Goal: Register for event/course

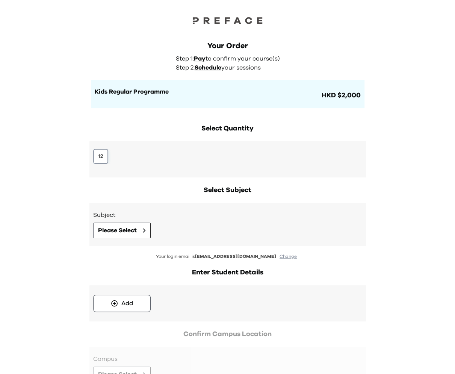
click at [104, 153] on button "12" at bounding box center [100, 156] width 15 height 15
click at [119, 228] on span "Please Select" at bounding box center [117, 230] width 39 height 9
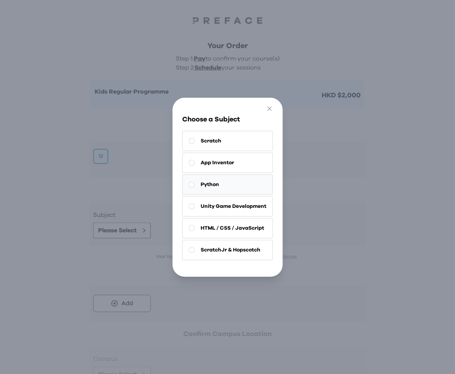
click at [223, 187] on button "Python" at bounding box center [227, 184] width 90 height 20
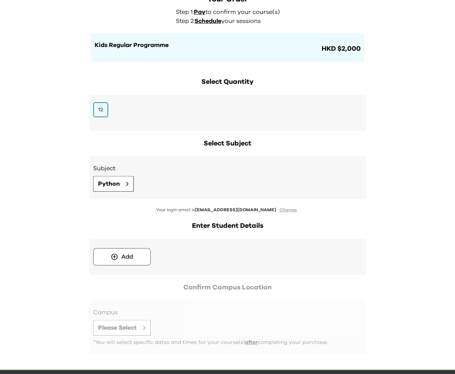
scroll to position [73, 0]
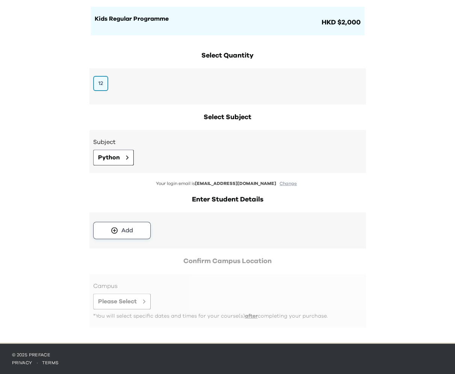
click at [135, 232] on button "Add" at bounding box center [121, 230] width 57 height 17
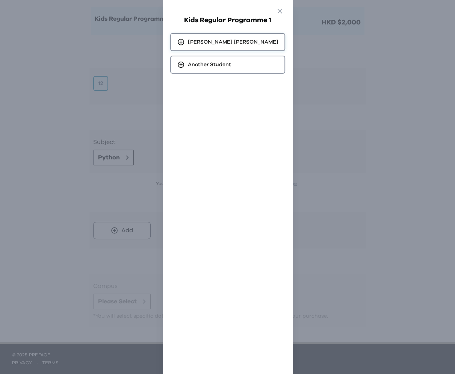
click at [244, 44] on div "Chloe Chong" at bounding box center [227, 42] width 115 height 18
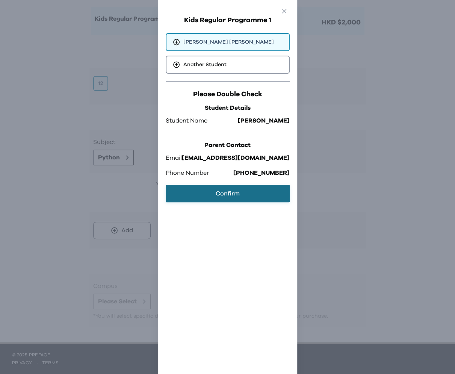
click at [240, 194] on button "Confirm" at bounding box center [228, 193] width 124 height 17
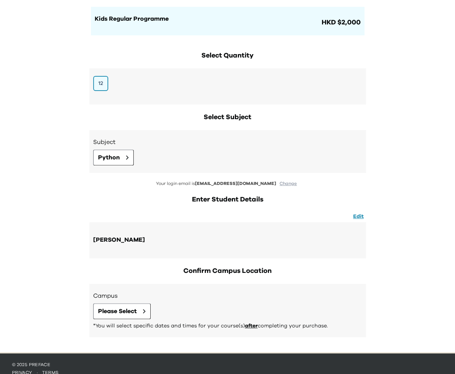
scroll to position [83, 0]
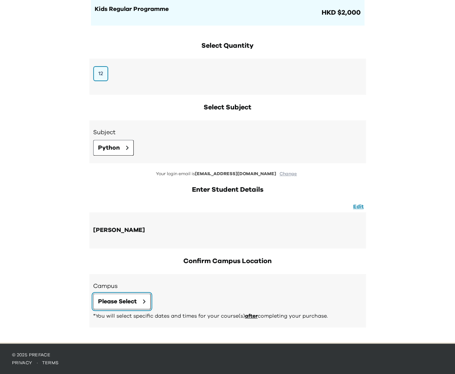
click at [134, 297] on span "Please Select" at bounding box center [117, 301] width 39 height 9
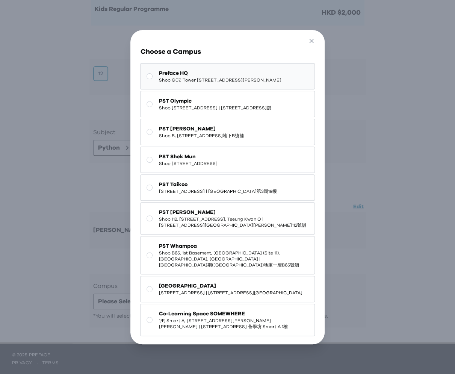
click at [202, 75] on span "Preface HQ" at bounding box center [219, 73] width 122 height 8
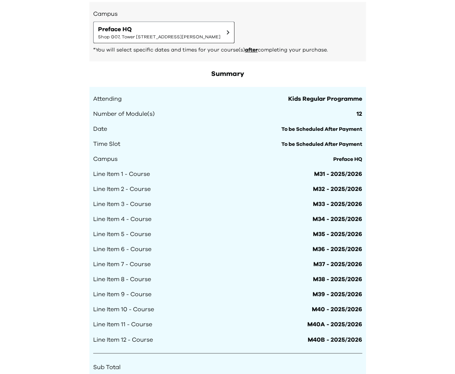
scroll to position [477, 0]
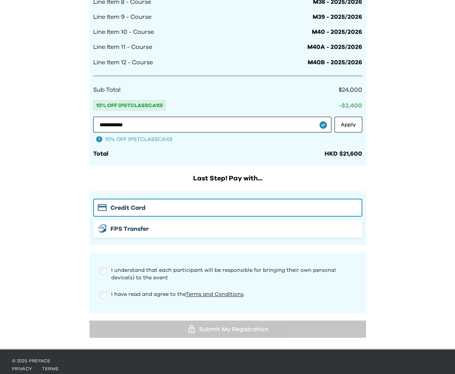
click at [108, 226] on div "FPS Transfer" at bounding box center [228, 228] width 260 height 9
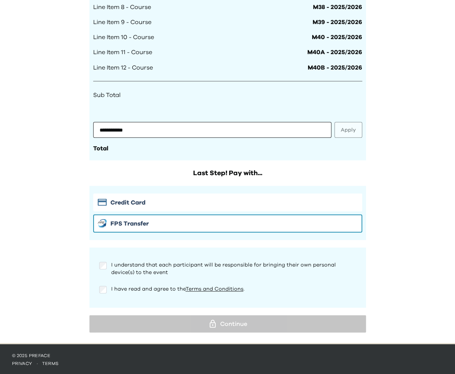
click at [106, 270] on div "I understand that each participant will be responsible for bringing their own p…" at bounding box center [227, 268] width 257 height 15
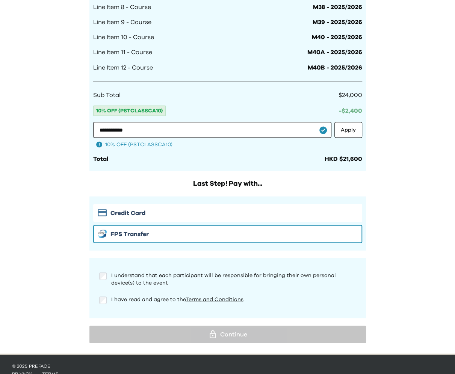
click at [103, 295] on div at bounding box center [103, 299] width 8 height 9
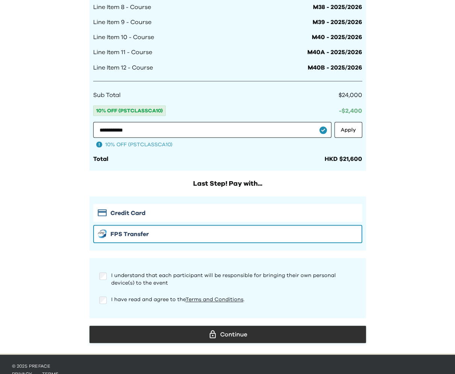
click at [205, 331] on div "Continue" at bounding box center [227, 333] width 264 height 11
